Goal: Information Seeking & Learning: Learn about a topic

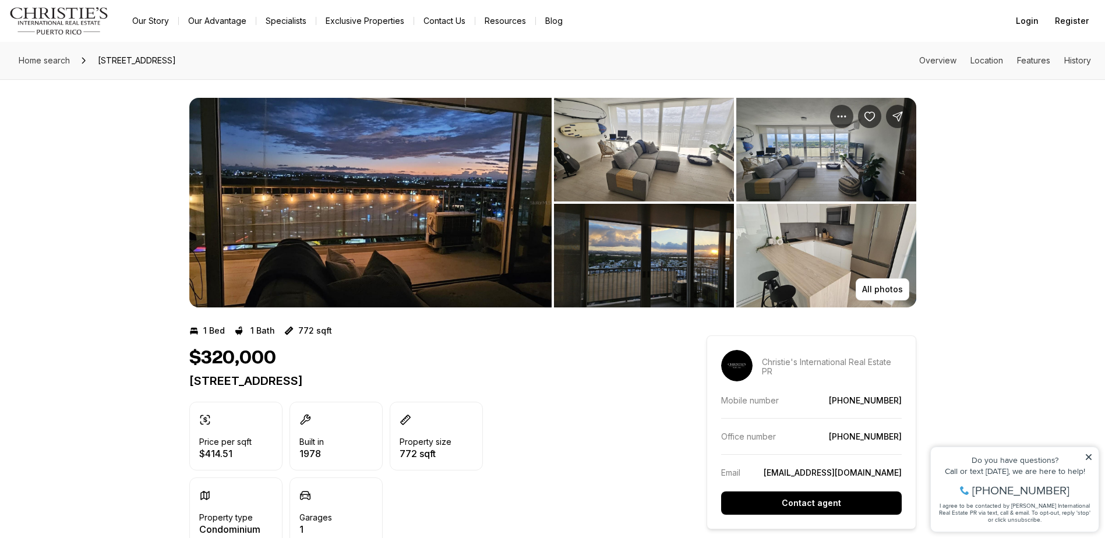
click at [385, 221] on img "View image gallery" at bounding box center [370, 203] width 362 height 210
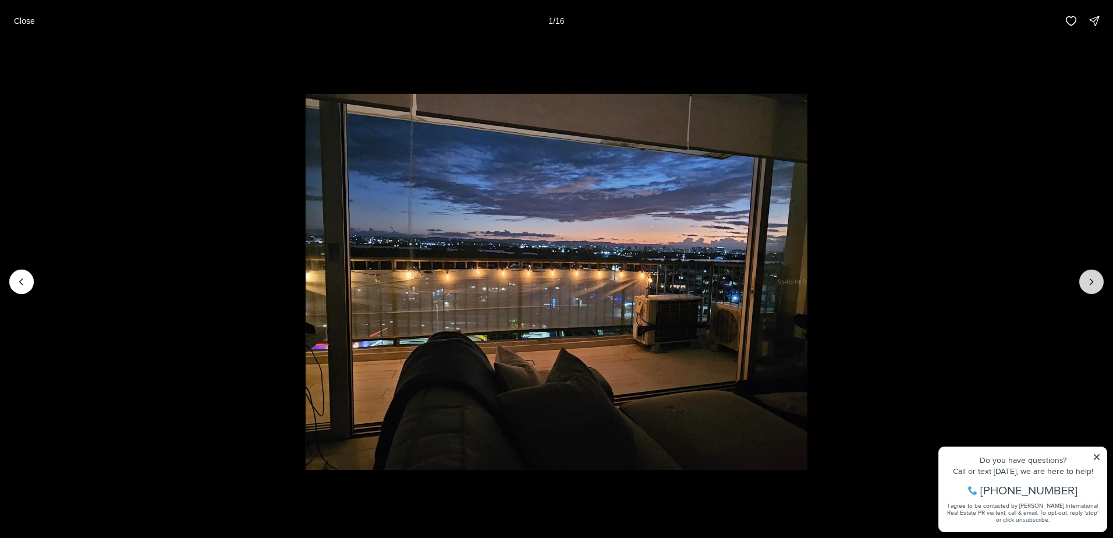
click at [1088, 289] on button "Next slide" at bounding box center [1092, 282] width 24 height 24
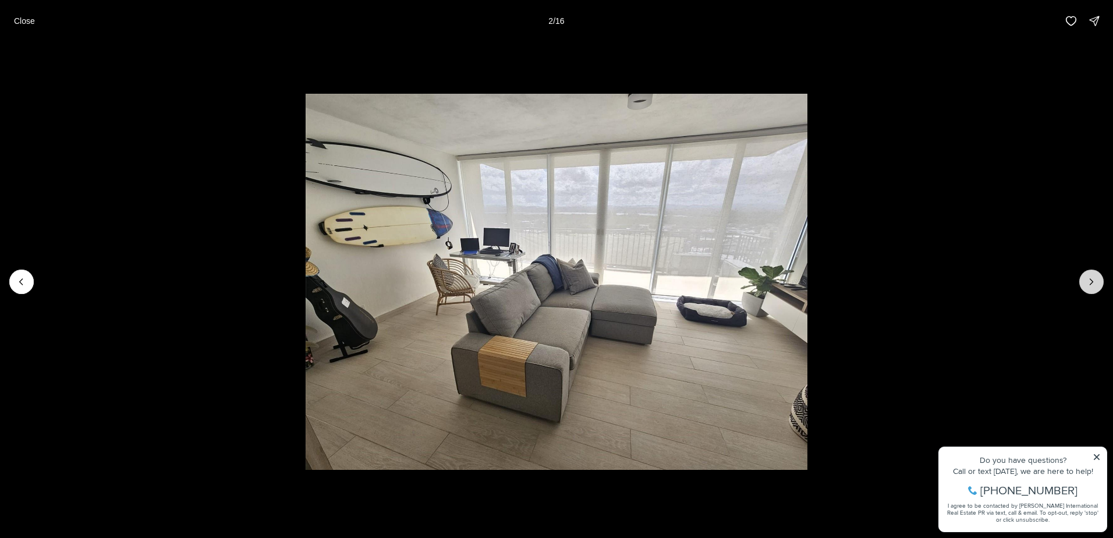
click at [1088, 289] on button "Next slide" at bounding box center [1092, 282] width 24 height 24
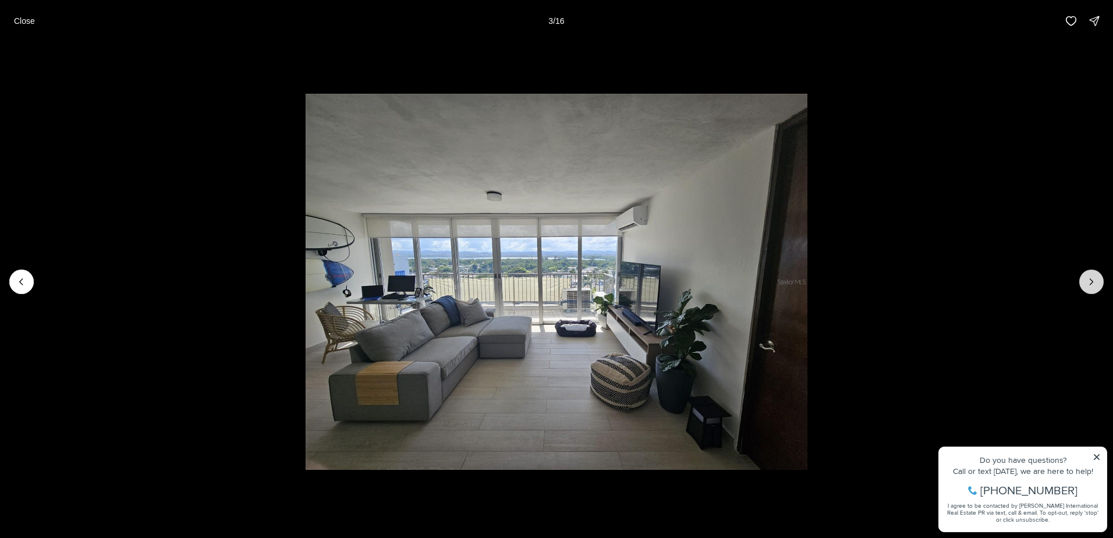
click at [1088, 284] on icon "Next slide" at bounding box center [1092, 282] width 12 height 12
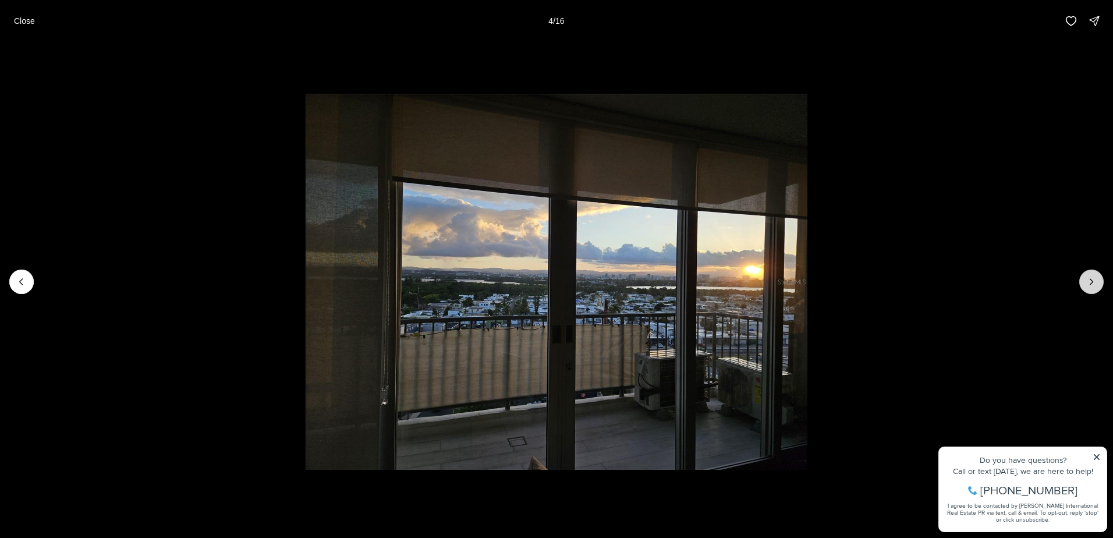
click at [1088, 284] on icon "Next slide" at bounding box center [1092, 282] width 12 height 12
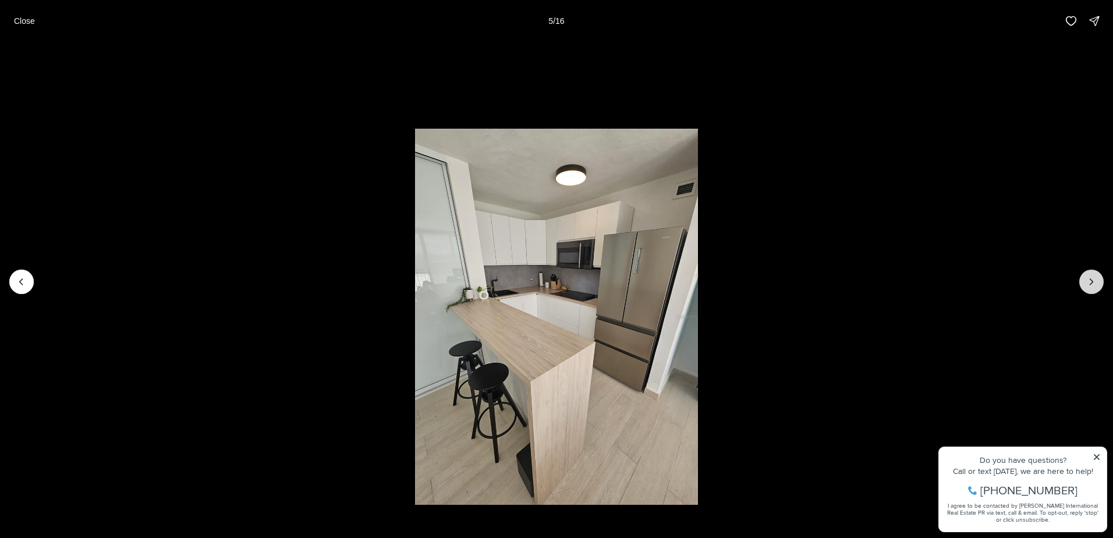
click at [1088, 284] on icon "Next slide" at bounding box center [1092, 282] width 12 height 12
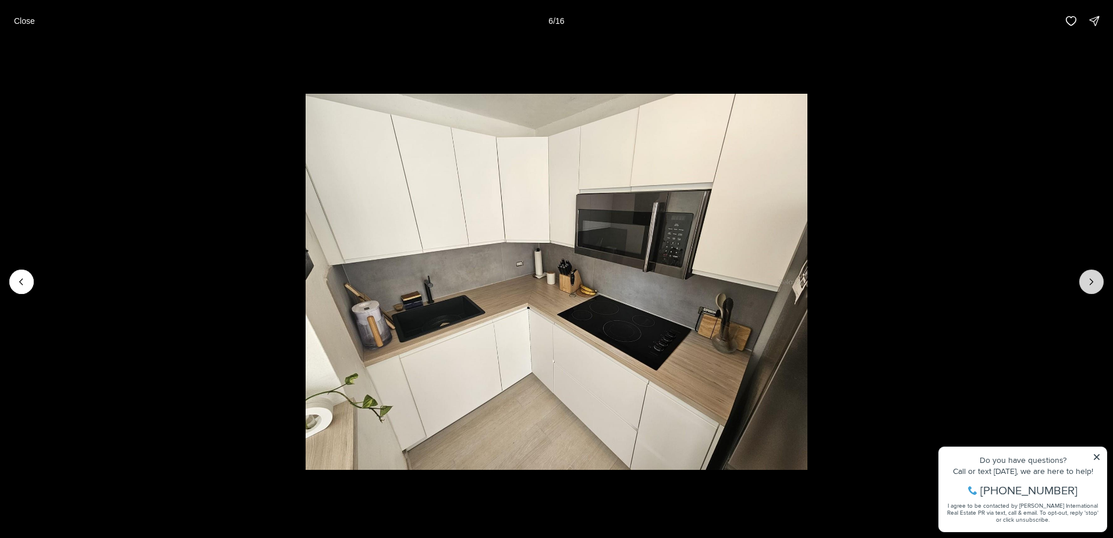
click at [1088, 284] on icon "Next slide" at bounding box center [1092, 282] width 12 height 12
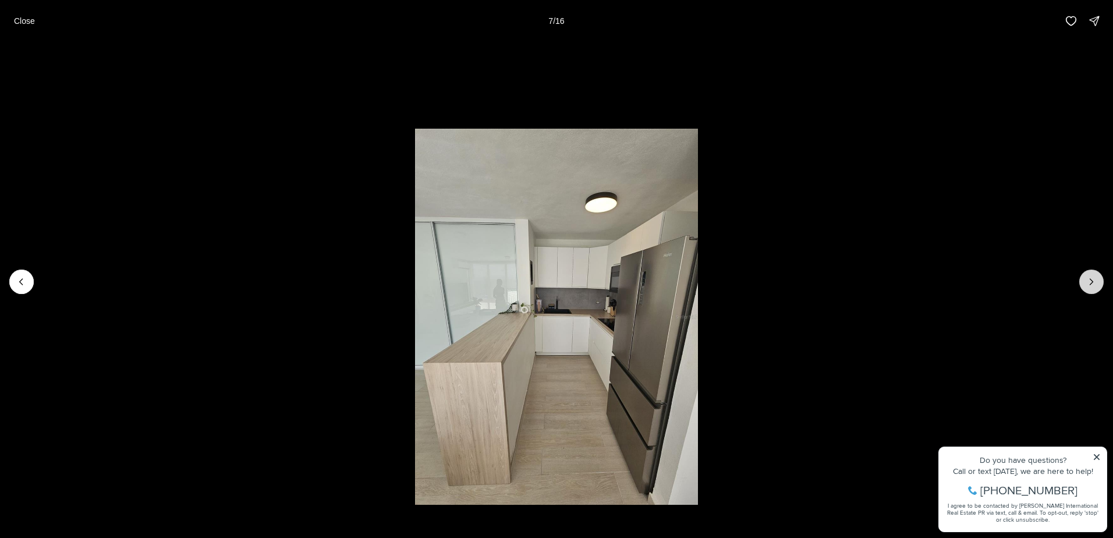
click at [1088, 284] on icon "Next slide" at bounding box center [1092, 282] width 12 height 12
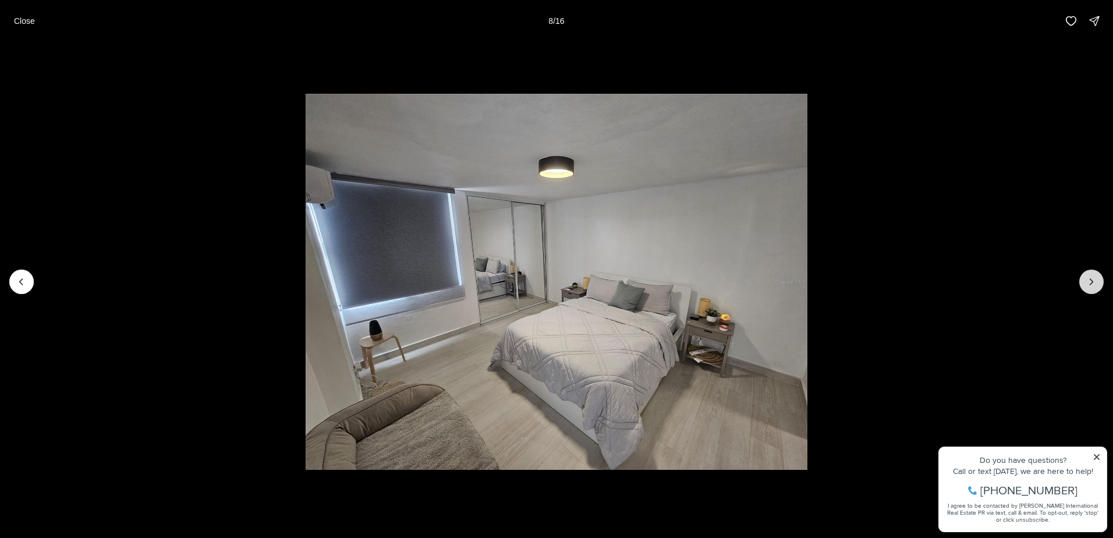
click at [1088, 284] on icon "Next slide" at bounding box center [1092, 282] width 12 height 12
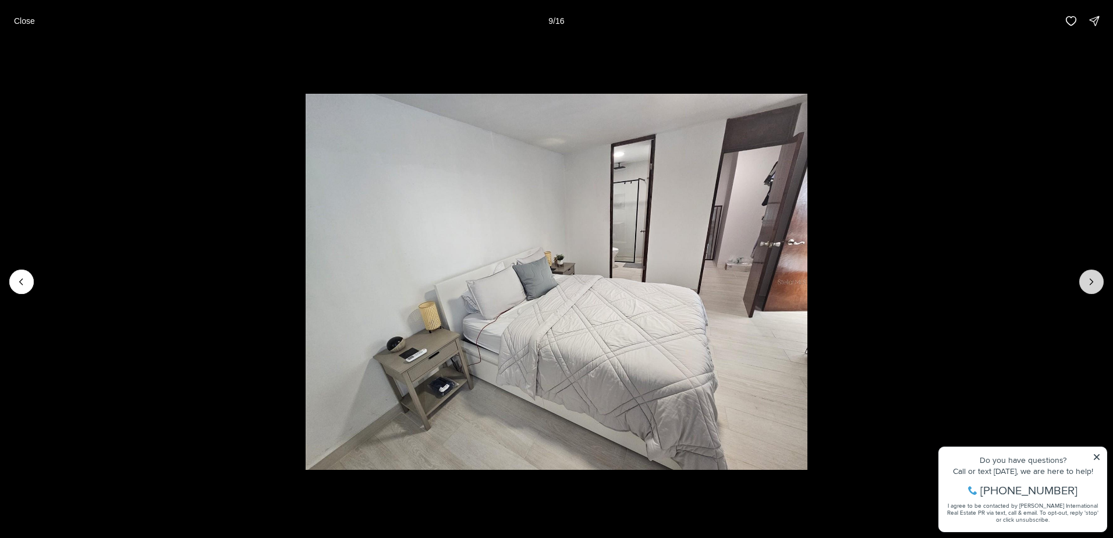
click at [1088, 284] on icon "Next slide" at bounding box center [1092, 282] width 12 height 12
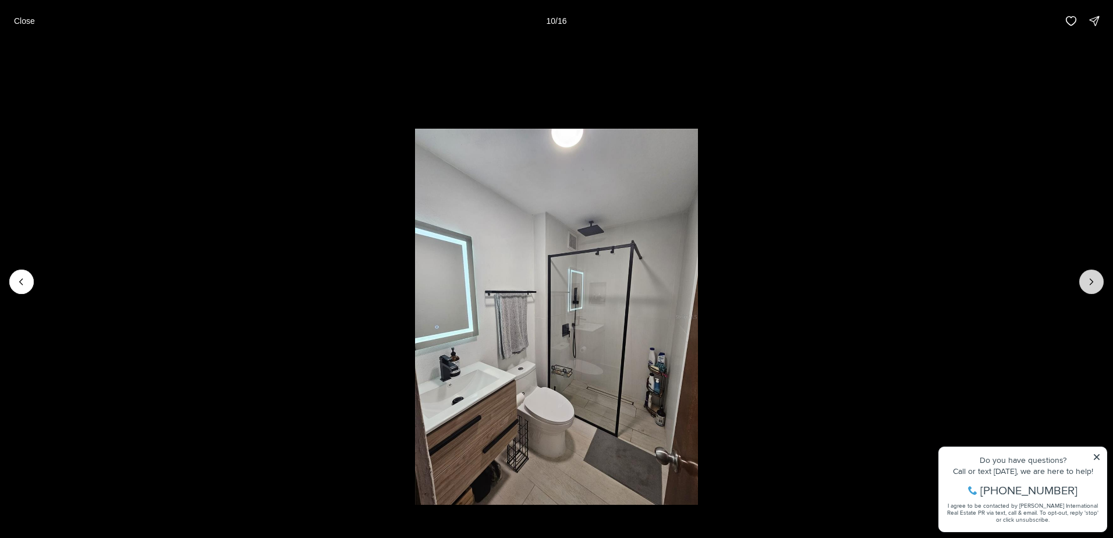
click at [1084, 286] on button "Next slide" at bounding box center [1092, 282] width 24 height 24
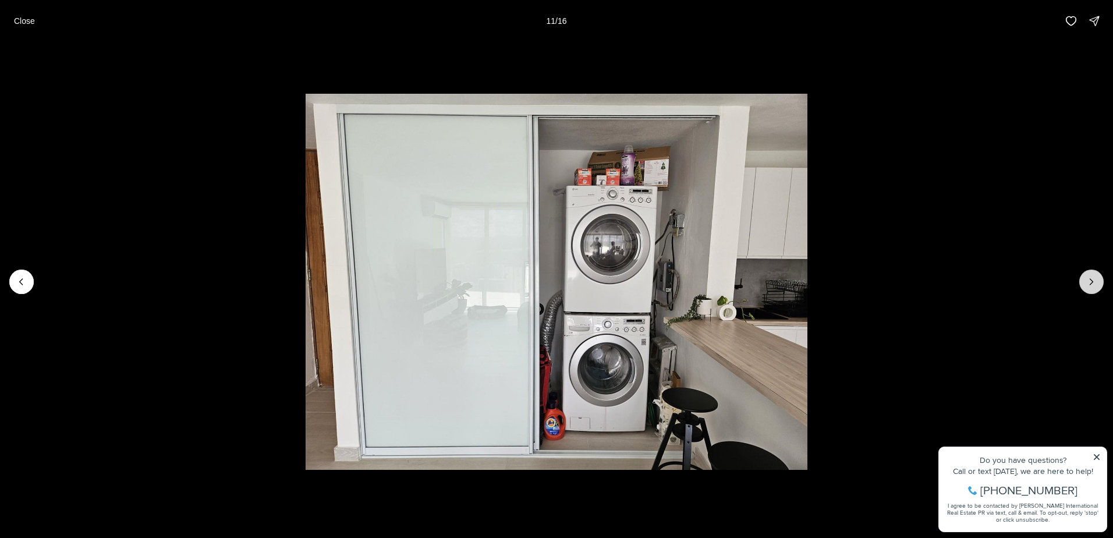
click at [1084, 286] on button "Next slide" at bounding box center [1092, 282] width 24 height 24
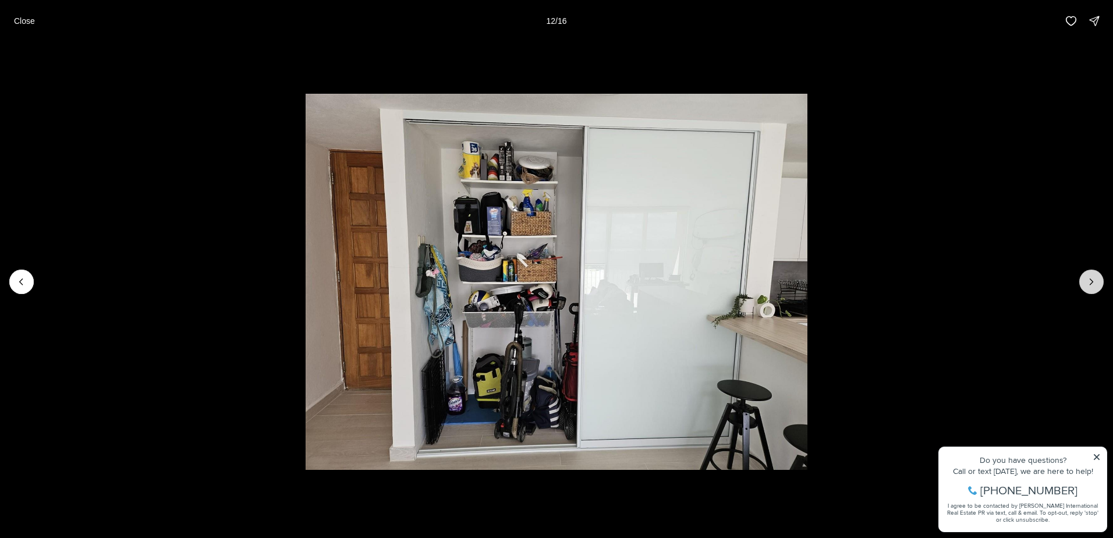
click at [1084, 286] on button "Next slide" at bounding box center [1092, 282] width 24 height 24
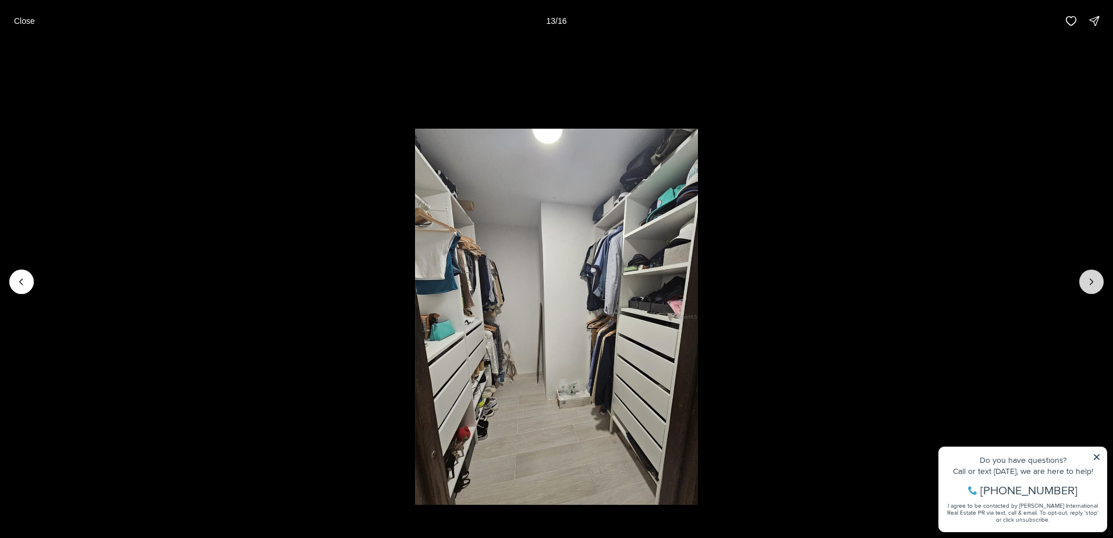
click at [1084, 286] on button "Next slide" at bounding box center [1092, 282] width 24 height 24
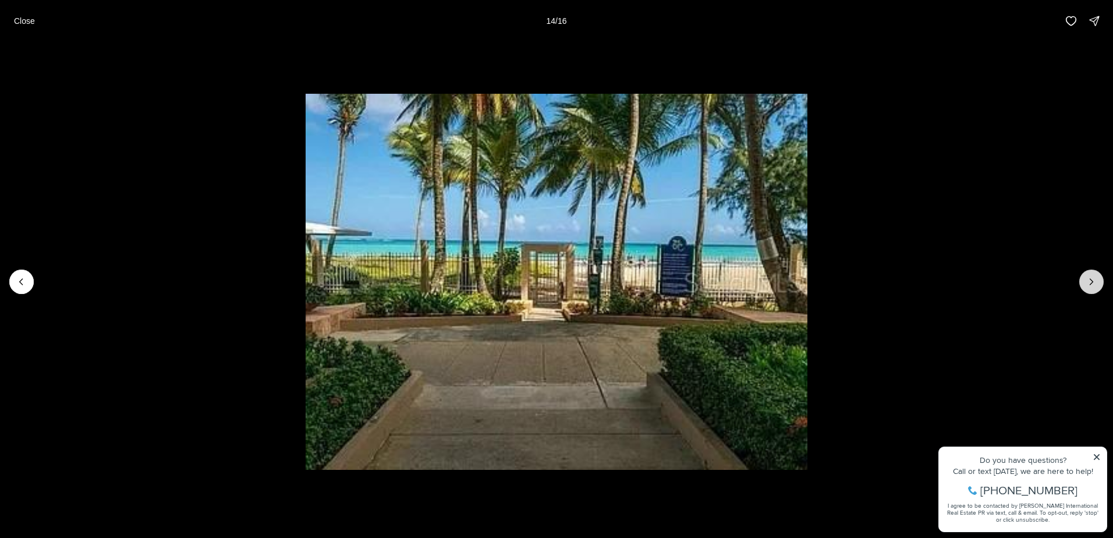
click at [1084, 286] on button "Next slide" at bounding box center [1092, 282] width 24 height 24
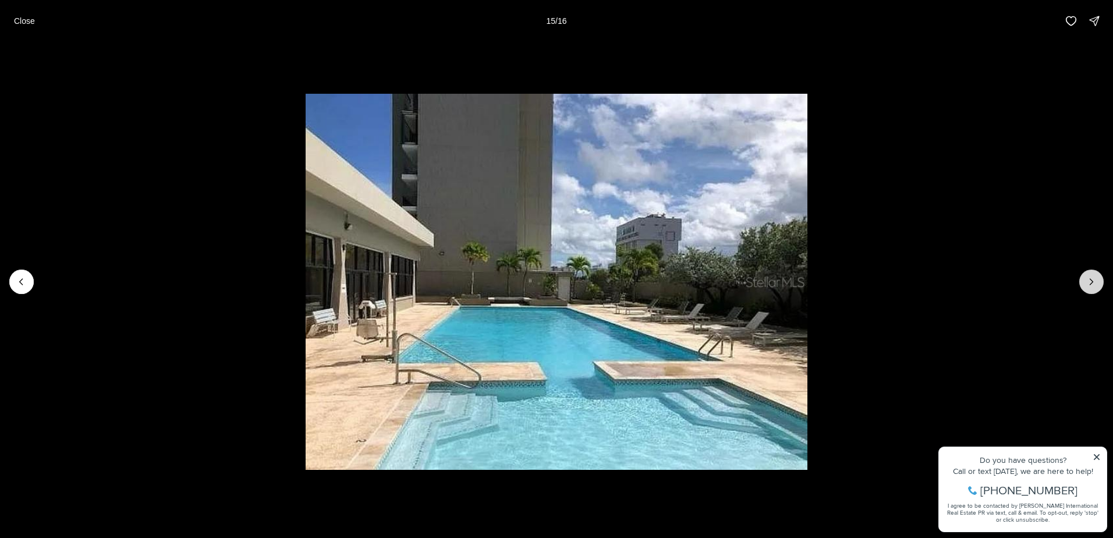
click at [1084, 286] on button "Next slide" at bounding box center [1092, 282] width 24 height 24
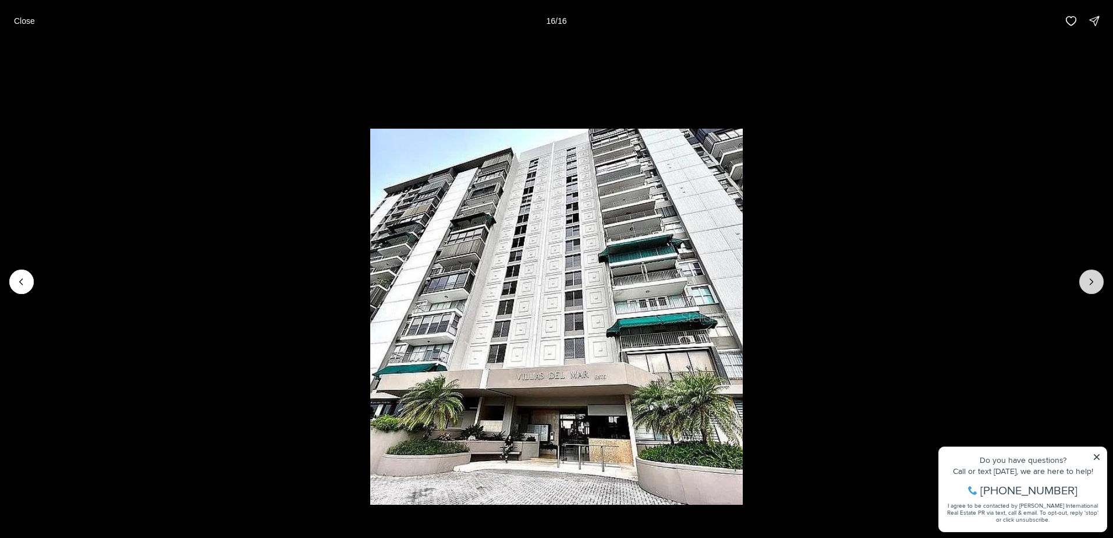
click at [1084, 286] on div at bounding box center [1092, 282] width 24 height 24
click at [22, 29] on button "Close" at bounding box center [24, 20] width 35 height 23
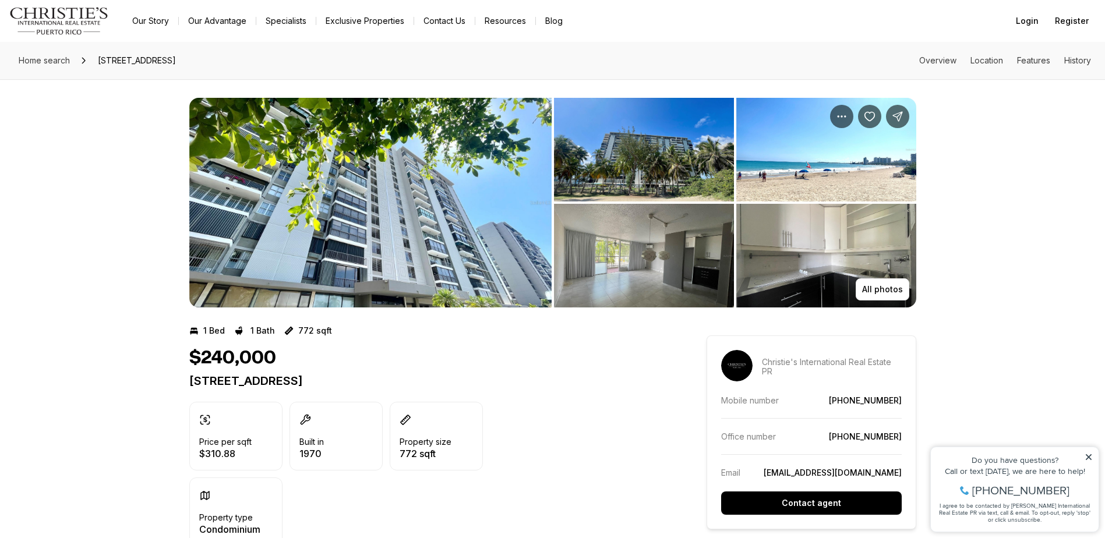
click at [362, 211] on img "View image gallery" at bounding box center [370, 203] width 362 height 210
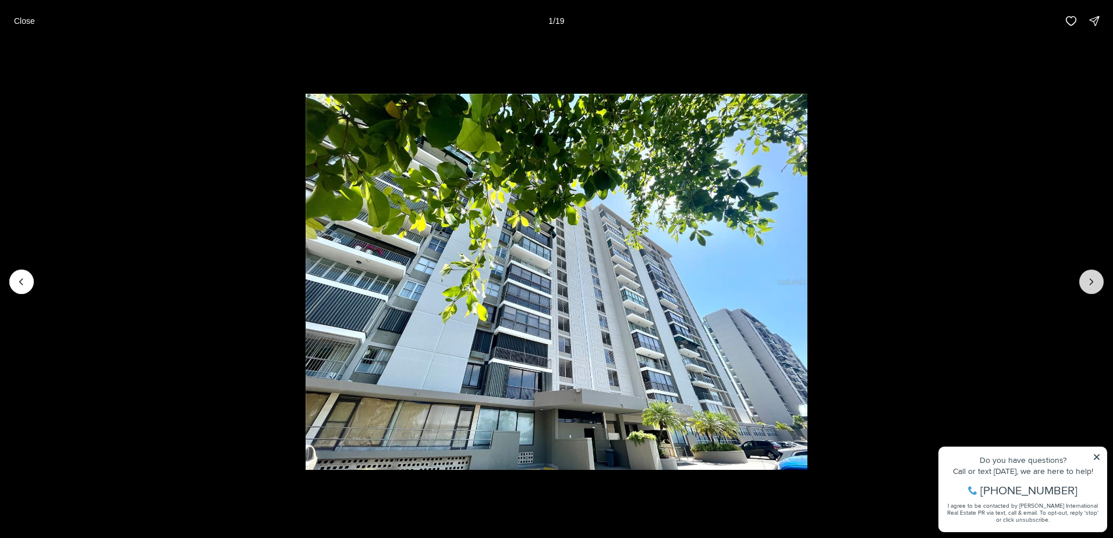
click at [1091, 287] on icon "Next slide" at bounding box center [1092, 282] width 12 height 12
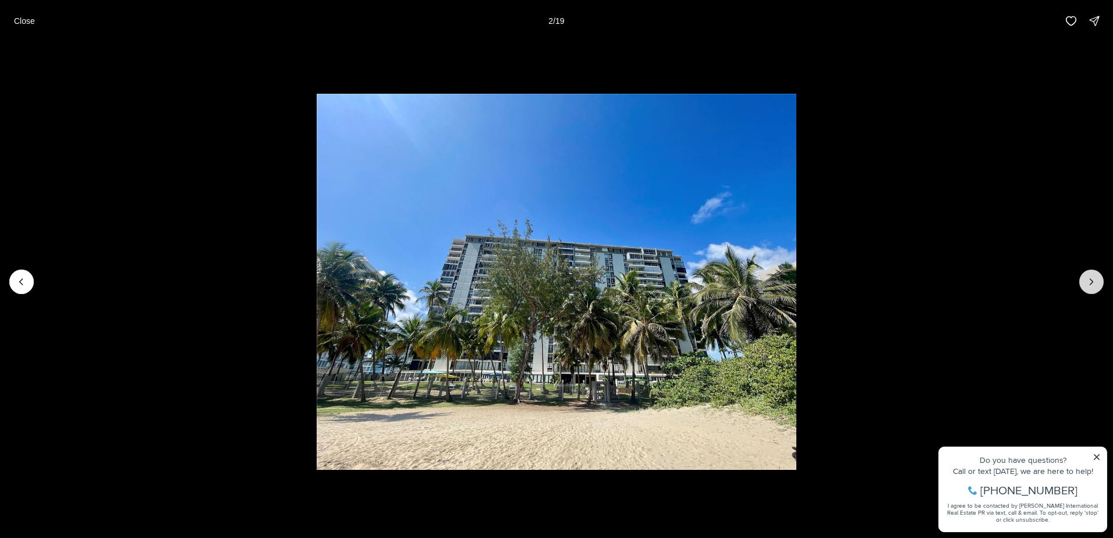
click at [1091, 287] on icon "Next slide" at bounding box center [1092, 282] width 12 height 12
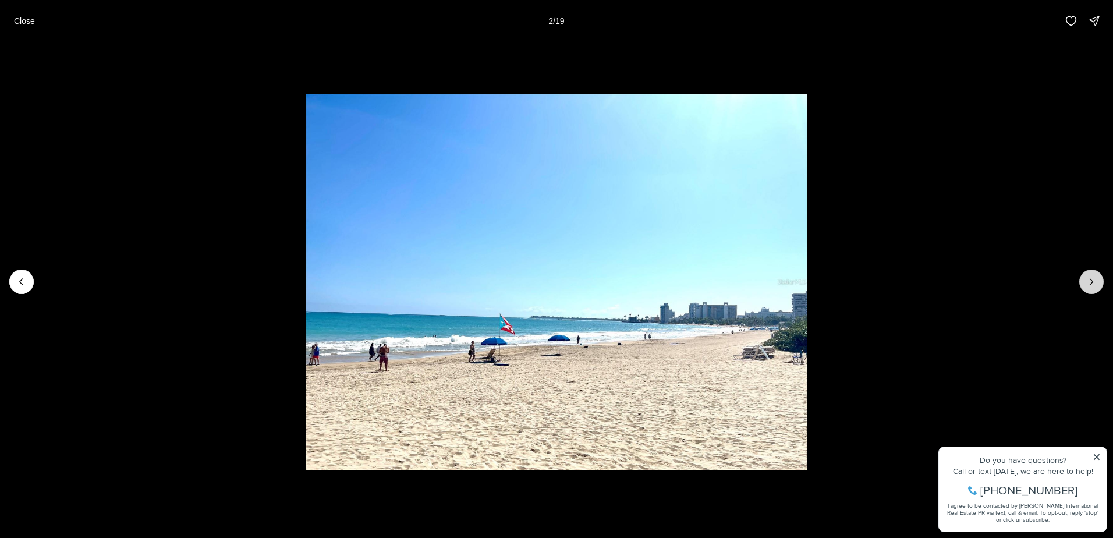
click at [1091, 287] on icon "Next slide" at bounding box center [1092, 282] width 12 height 12
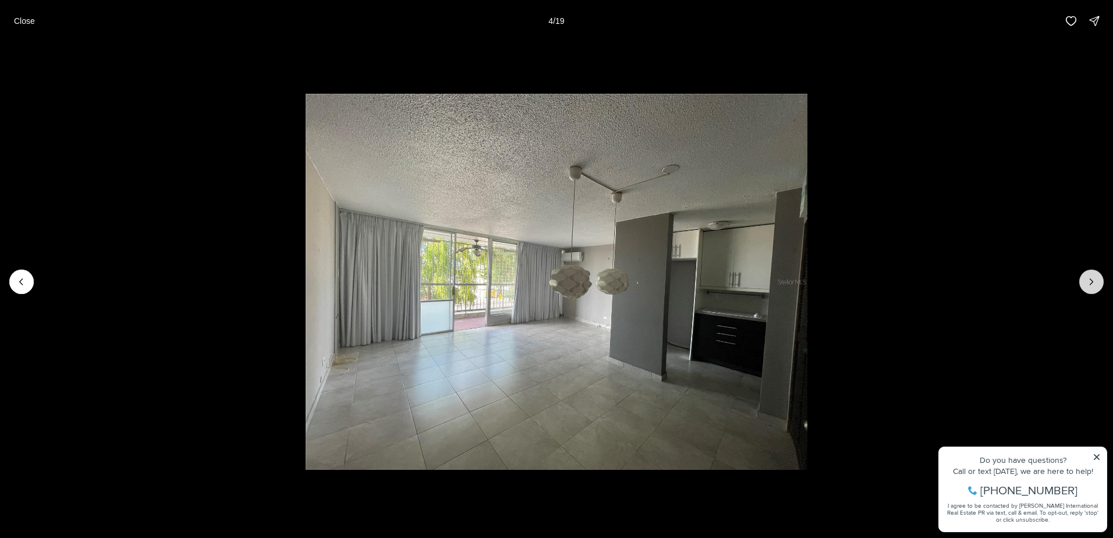
click at [1091, 287] on icon "Next slide" at bounding box center [1092, 282] width 12 height 12
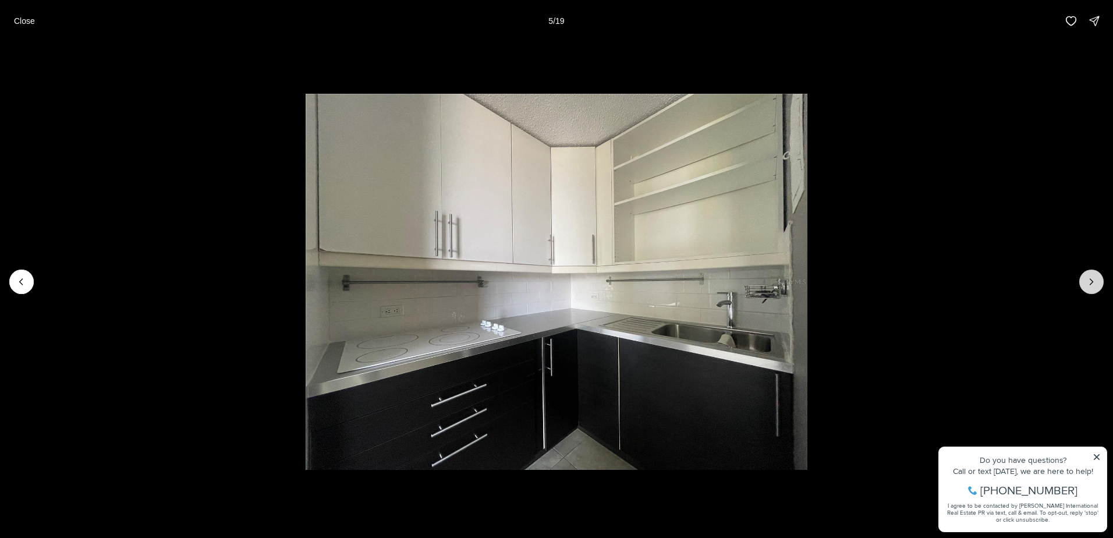
click at [1091, 287] on icon "Next slide" at bounding box center [1092, 282] width 12 height 12
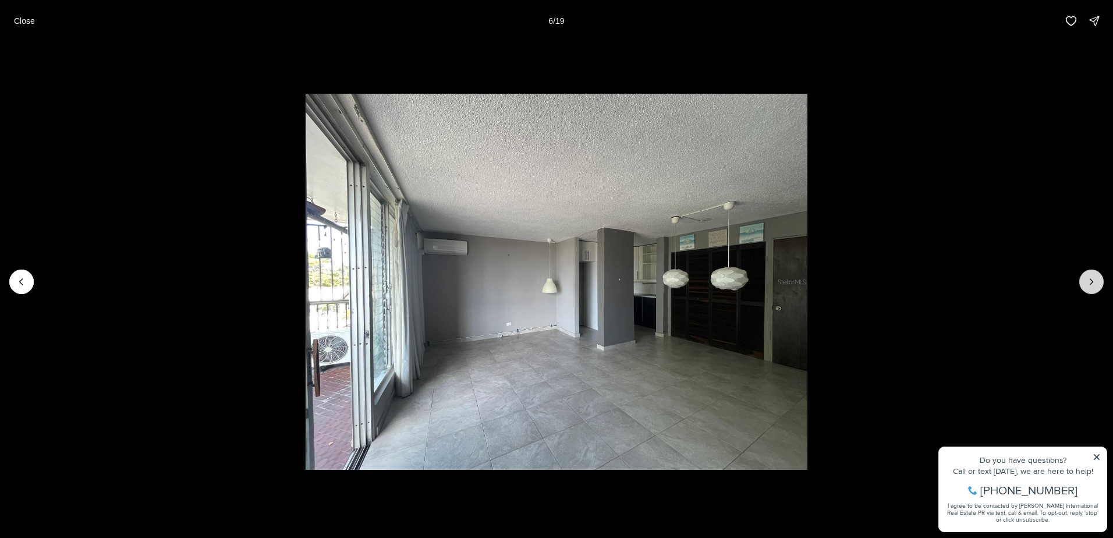
click at [1091, 287] on icon "Next slide" at bounding box center [1092, 282] width 12 height 12
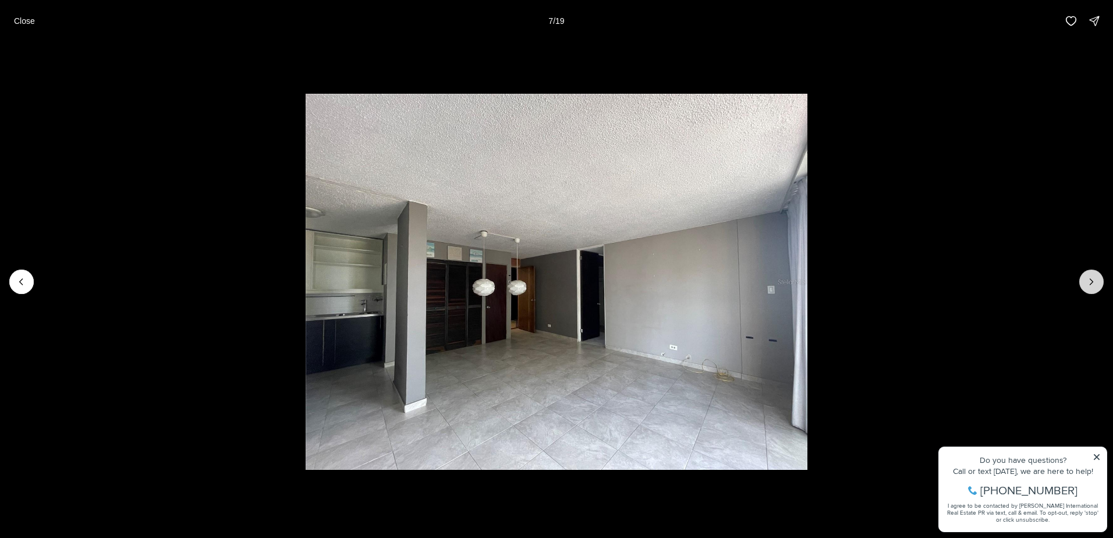
click at [1091, 287] on icon "Next slide" at bounding box center [1092, 282] width 12 height 12
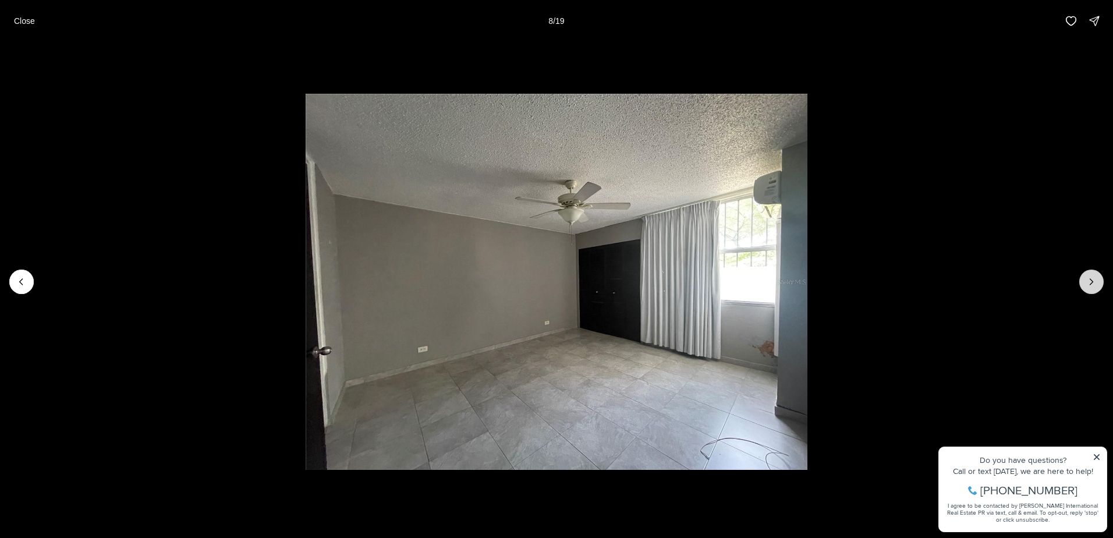
click at [1091, 287] on icon "Next slide" at bounding box center [1092, 282] width 12 height 12
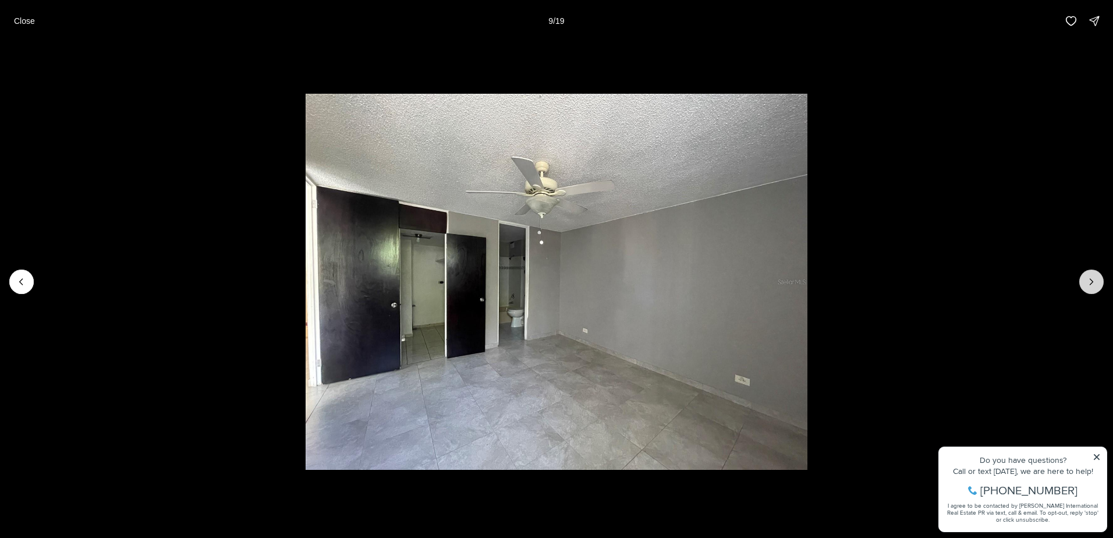
click at [1091, 287] on icon "Next slide" at bounding box center [1092, 282] width 12 height 12
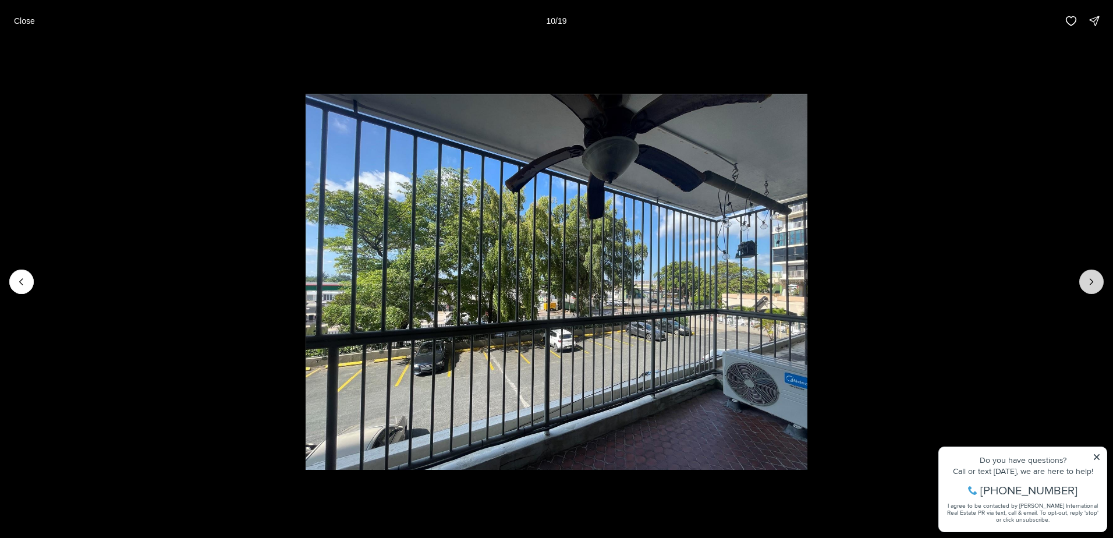
click at [1091, 287] on icon "Next slide" at bounding box center [1092, 282] width 12 height 12
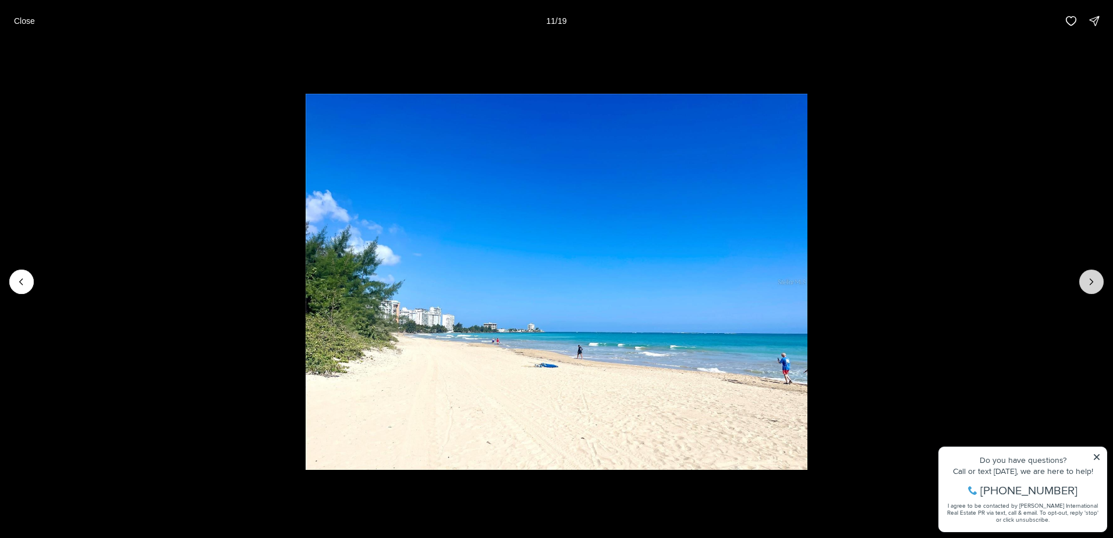
click at [1091, 287] on icon "Next slide" at bounding box center [1092, 282] width 12 height 12
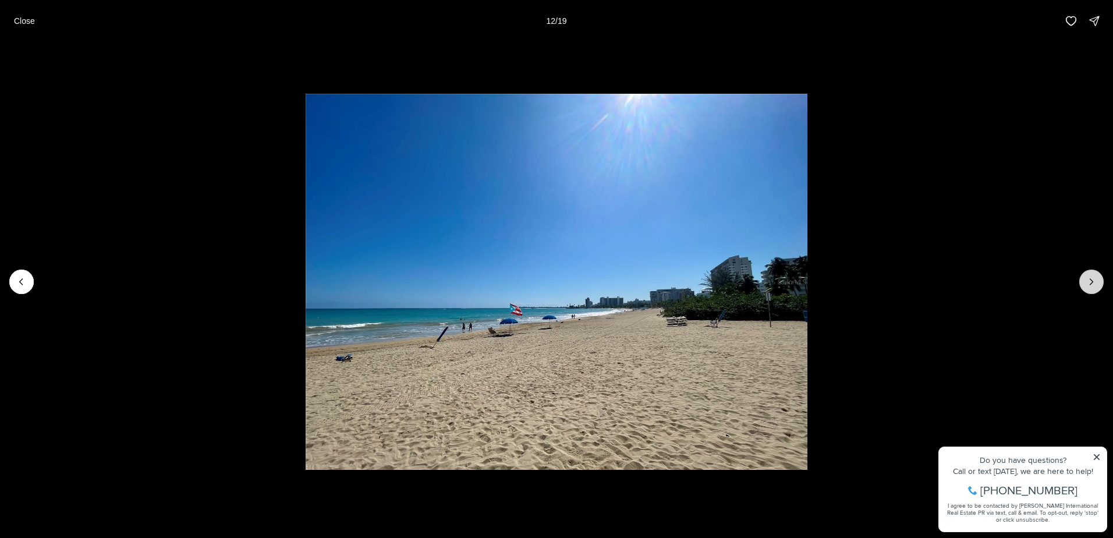
click at [1091, 287] on icon "Next slide" at bounding box center [1092, 282] width 12 height 12
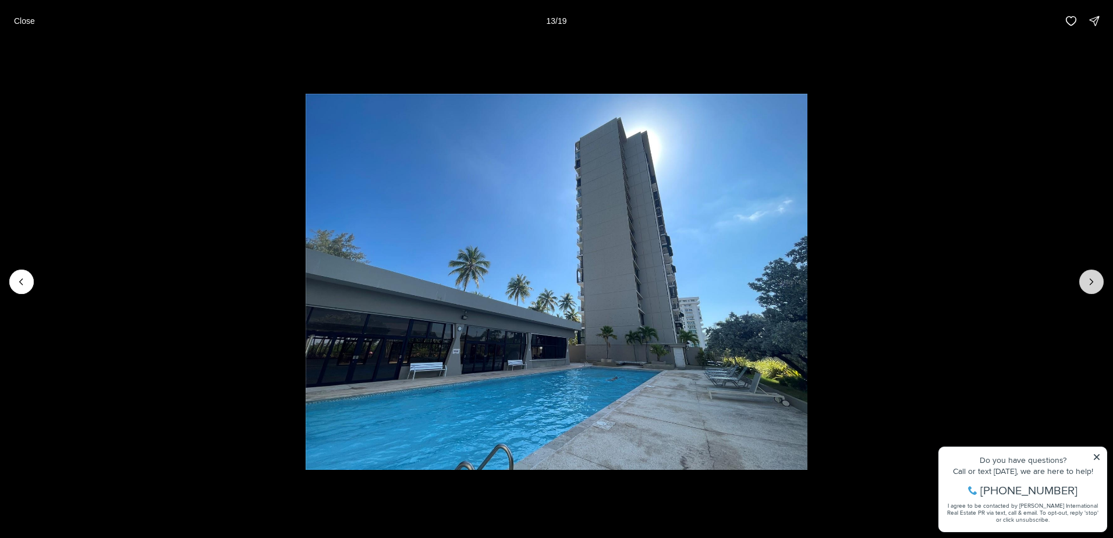
click at [1091, 287] on icon "Next slide" at bounding box center [1092, 282] width 12 height 12
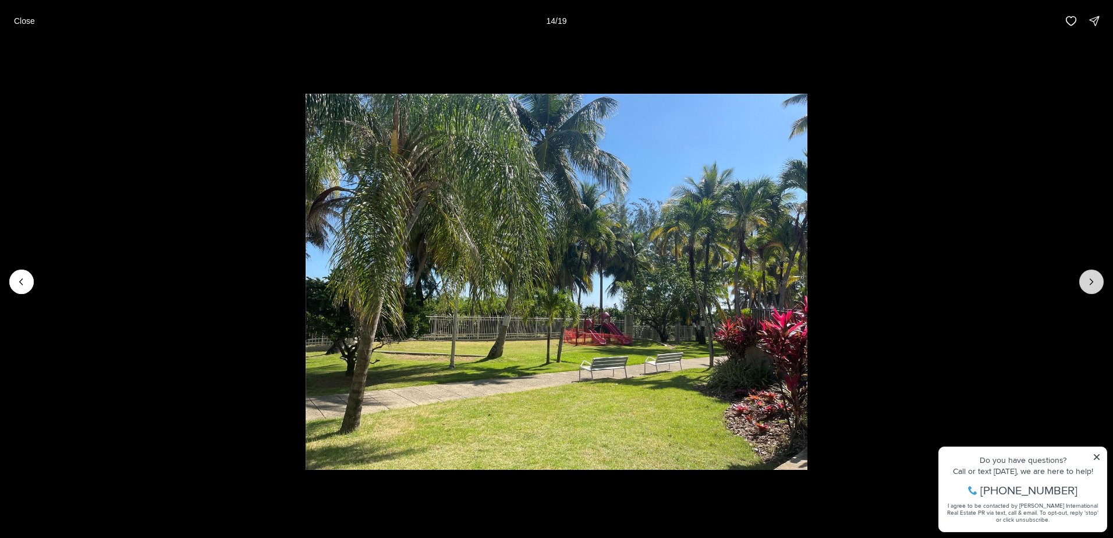
click at [1091, 287] on icon "Next slide" at bounding box center [1092, 282] width 12 height 12
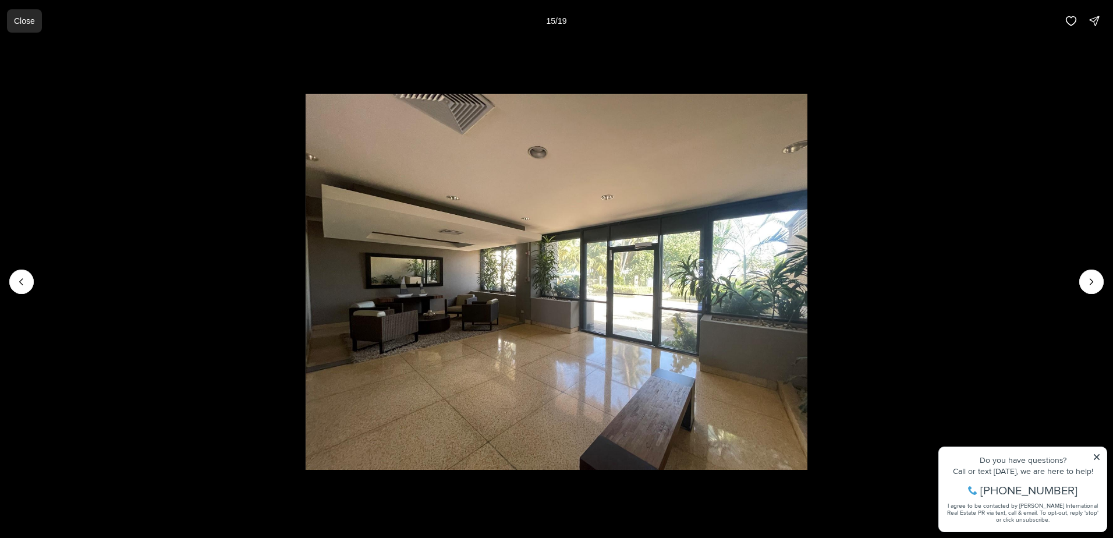
click at [34, 22] on button "Close" at bounding box center [24, 20] width 35 height 23
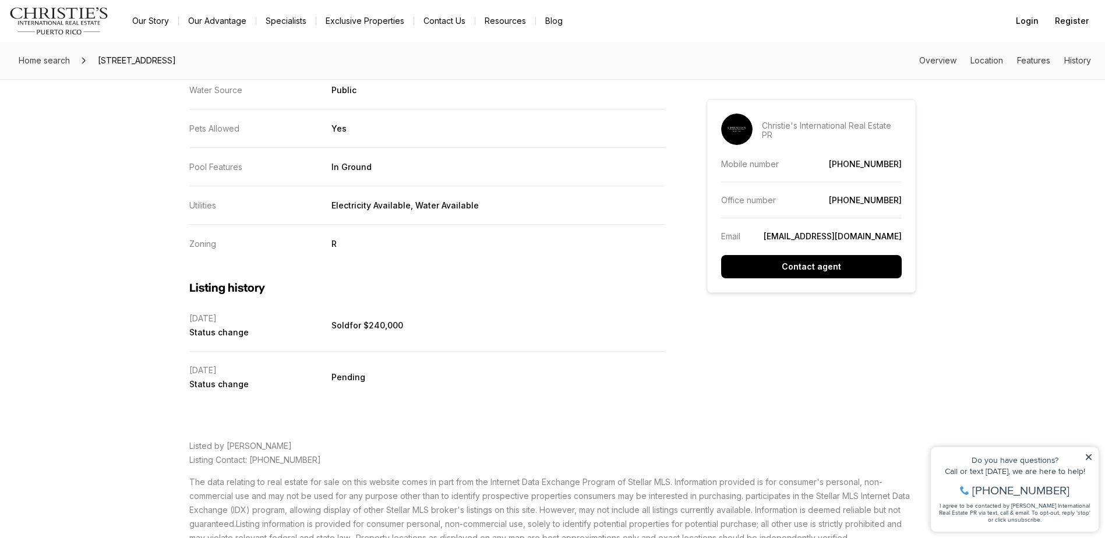
scroll to position [2271, 0]
